Goal: Task Accomplishment & Management: Complete application form

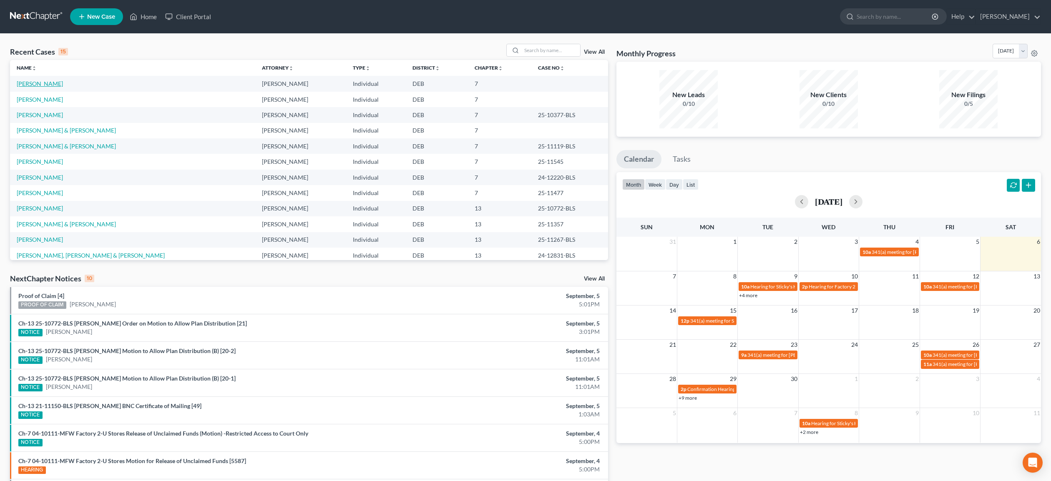
click at [46, 81] on link "[PERSON_NAME]" at bounding box center [40, 83] width 46 height 7
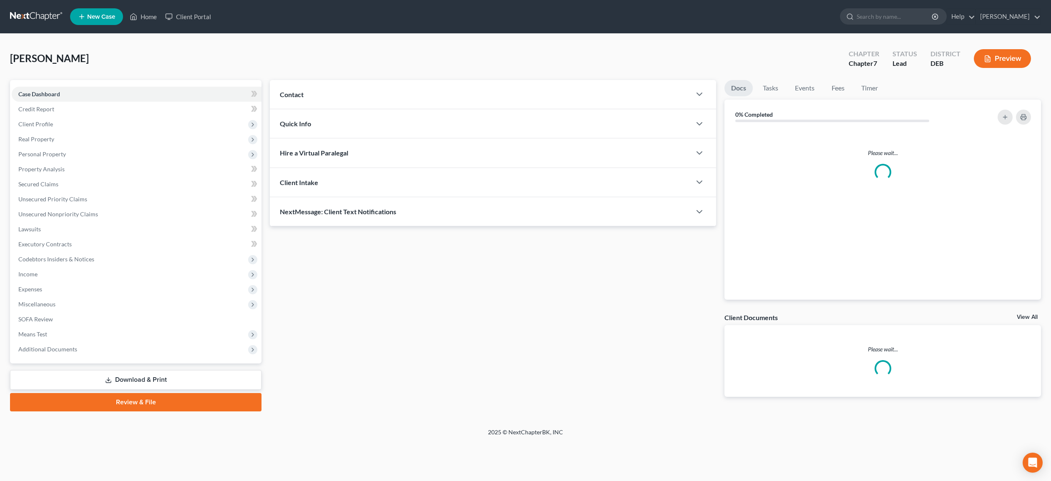
click at [46, 82] on div "Case Dashboard Payments Invoices Payments Payments Credit Report Client Profile…" at bounding box center [135, 222] width 251 height 284
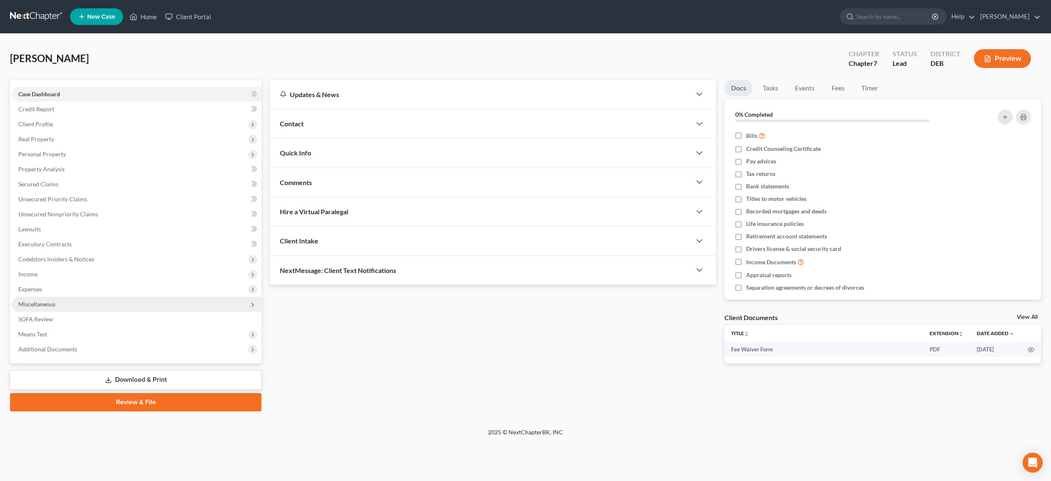
click at [44, 304] on span "Miscellaneous" at bounding box center [36, 304] width 37 height 7
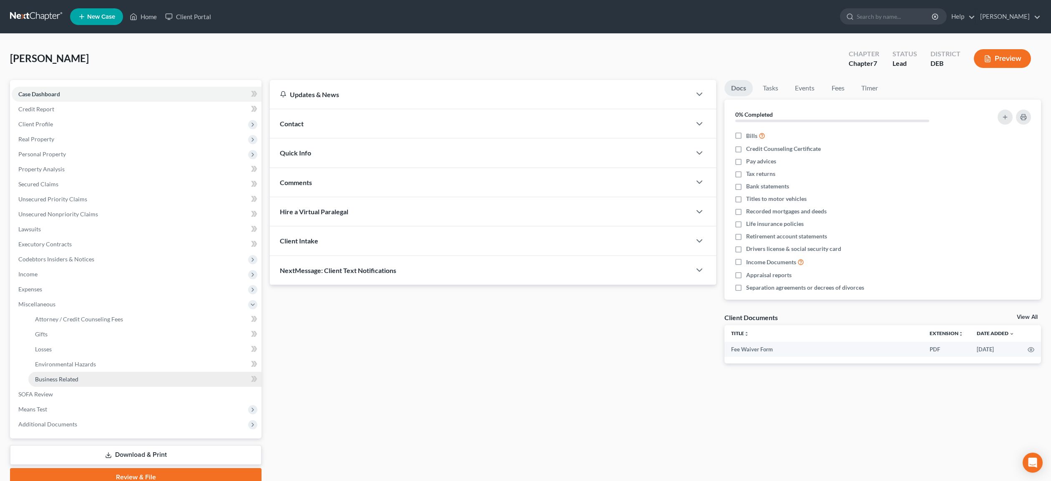
click at [35, 378] on link "Business Related" at bounding box center [144, 379] width 233 height 15
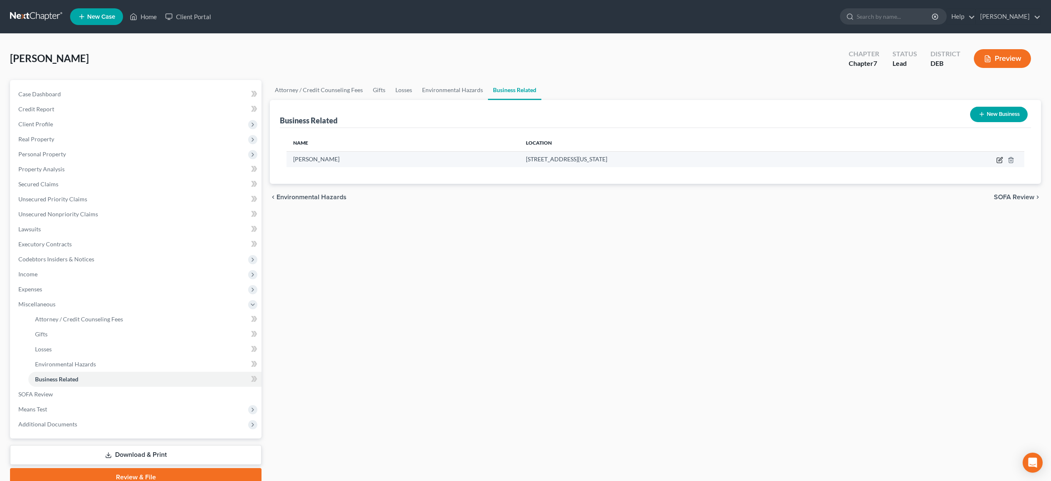
click at [997, 158] on icon "button" at bounding box center [999, 160] width 5 height 5
select select "sole_proprietor"
select select "7"
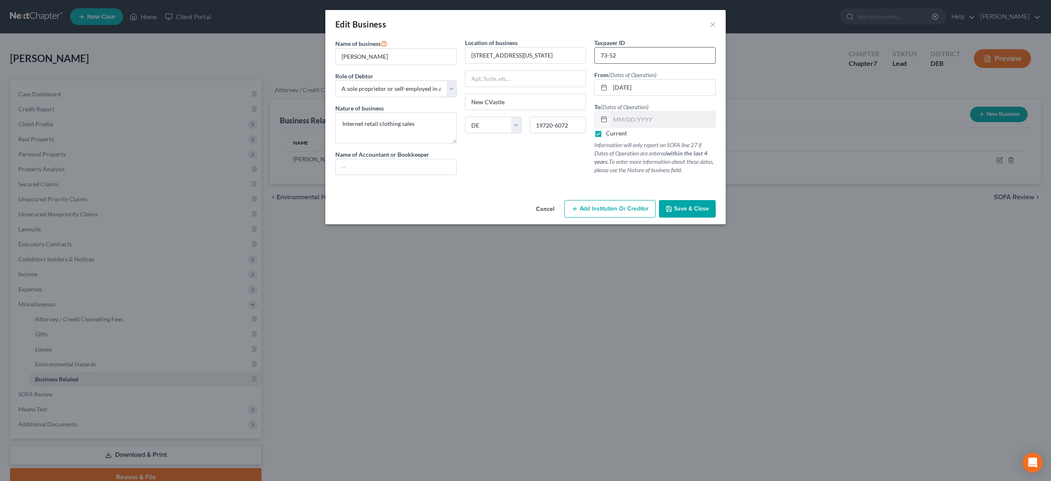
click at [626, 55] on input "73-52" at bounding box center [655, 56] width 121 height 16
type input "7"
click at [491, 102] on input "New CVastle" at bounding box center [525, 102] width 121 height 16
type input "[GEOGRAPHIC_DATA]"
click option "A sole proprietor or self-employed in a trade, profession, or [MEDICAL_DATA], e…" at bounding box center [0, 0] width 0 height 0
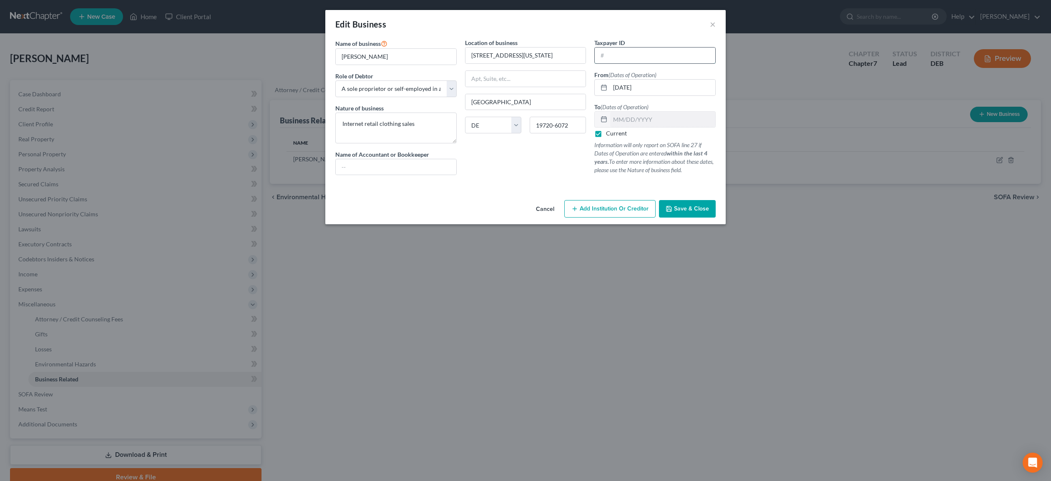
click at [612, 56] on input "text" at bounding box center [655, 56] width 121 height 16
click at [694, 207] on span "Save & Close" at bounding box center [691, 208] width 35 height 7
